Goal: Complete application form: Complete application form

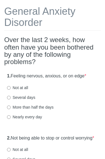
scroll to position [29, 0]
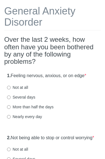
click at [11, 108] on input "More than half the days" at bounding box center [9, 108] width 4 height 4
radio input "true"
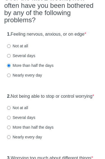
scroll to position [99, 0]
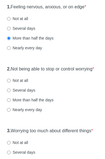
click at [8, 83] on input "Not at all" at bounding box center [9, 81] width 4 height 4
radio input "true"
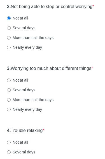
scroll to position [161, 0]
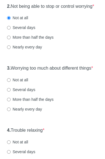
click at [12, 103] on label "More than half the days" at bounding box center [30, 100] width 46 height 6
click at [11, 102] on input "More than half the days" at bounding box center [9, 100] width 4 height 4
radio input "true"
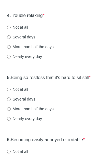
scroll to position [280, 0]
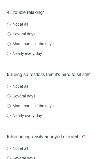
click at [11, 46] on input "More than half the days" at bounding box center [9, 44] width 4 height 4
radio input "true"
click at [11, 109] on label "More than half the days" at bounding box center [30, 106] width 46 height 6
click at [11, 108] on input "More than half the days" at bounding box center [9, 106] width 4 height 4
radio input "true"
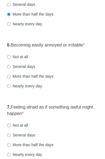
scroll to position [403, 0]
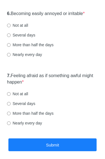
click at [10, 28] on input "Not at all" at bounding box center [9, 26] width 4 height 4
radio input "true"
click at [14, 97] on label "Not at all" at bounding box center [17, 95] width 21 height 6
click at [11, 96] on input "Not at all" at bounding box center [9, 95] width 4 height 4
radio input "true"
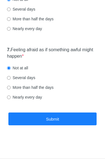
scroll to position [438, 0]
click at [49, 113] on button "Submit" at bounding box center [52, 119] width 88 height 13
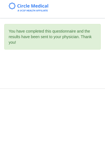
scroll to position [0, 0]
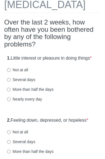
scroll to position [36, 0]
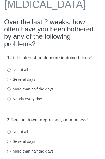
click at [10, 72] on input "Not at all" at bounding box center [9, 70] width 4 height 4
radio input "true"
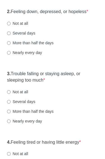
scroll to position [145, 0]
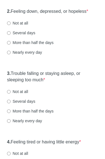
click at [10, 25] on input "Not at all" at bounding box center [9, 24] width 4 height 4
radio input "true"
click at [9, 104] on input "Several days" at bounding box center [9, 102] width 4 height 4
radio input "true"
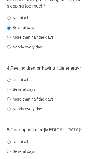
scroll to position [216, 0]
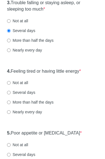
click at [10, 95] on input "Several days" at bounding box center [9, 93] width 4 height 4
radio input "true"
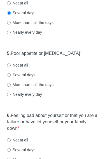
scroll to position [300, 0]
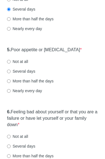
click at [9, 73] on input "Several days" at bounding box center [9, 72] width 4 height 4
radio input "true"
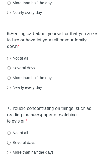
scroll to position [378, 0]
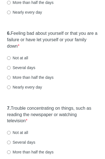
click at [11, 60] on input "Not at all" at bounding box center [9, 58] width 4 height 4
radio input "true"
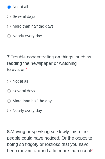
scroll to position [433, 0]
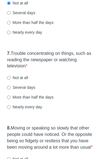
click at [10, 99] on input "More than half the days" at bounding box center [9, 98] width 4 height 4
radio input "true"
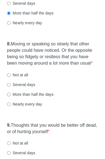
scroll to position [533, 0]
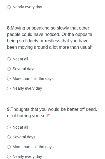
click at [11, 61] on input "Not at all" at bounding box center [9, 60] width 4 height 4
radio input "true"
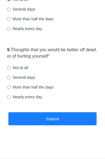
scroll to position [605, 0]
click at [8, 64] on div "9. Thoughts that you would be better off dead, or of hurting yourself * Not at …" at bounding box center [52, 76] width 96 height 65
click at [8, 68] on input "Not at all" at bounding box center [9, 68] width 4 height 4
radio input "true"
click at [55, 114] on button "Submit" at bounding box center [52, 119] width 88 height 13
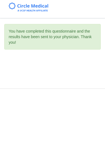
scroll to position [0, 0]
